Goal: Information Seeking & Learning: Learn about a topic

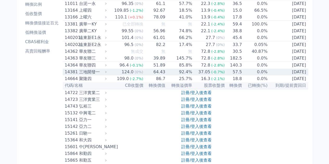
scroll to position [26, 0]
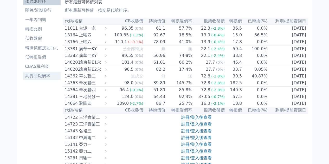
click at [45, 75] on li "高賣回報酬率" at bounding box center [41, 76] width 37 height 6
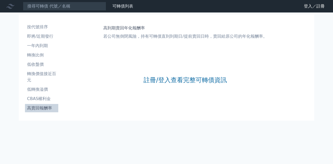
click at [150, 84] on div "註冊/登入查看完整可轉債資訊" at bounding box center [184, 80] width 83 height 69
click at [154, 81] on link "註冊/登入查看完整可轉債資訊" at bounding box center [184, 80] width 83 height 8
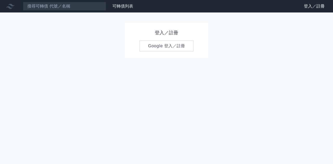
click at [156, 47] on link "Google 登入／註冊" at bounding box center [166, 46] width 54 height 11
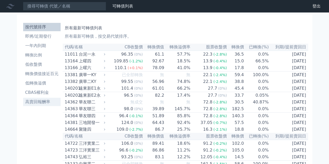
click at [47, 100] on li "高賣回報酬率" at bounding box center [41, 102] width 37 height 6
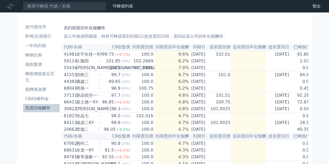
click at [29, 111] on link "高賣回報酬率" at bounding box center [41, 108] width 37 height 8
click at [51, 76] on li "轉換價值接近百元" at bounding box center [41, 77] width 37 height 12
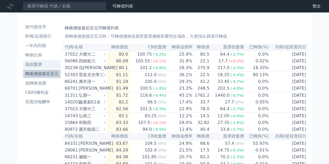
click at [40, 64] on li "低收盤價" at bounding box center [41, 64] width 37 height 6
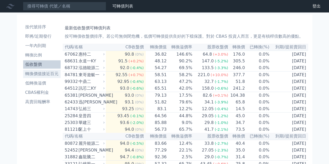
click at [45, 72] on li "轉換價值接近百元" at bounding box center [41, 74] width 37 height 6
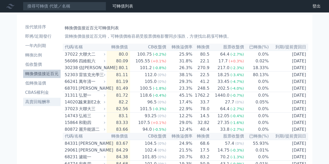
click at [42, 104] on li "高賣回報酬率" at bounding box center [41, 102] width 37 height 6
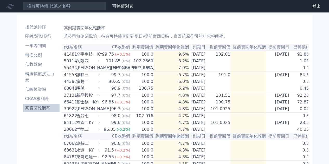
click at [44, 106] on li "高賣回報酬率" at bounding box center [41, 108] width 37 height 6
